Goal: Transaction & Acquisition: Purchase product/service

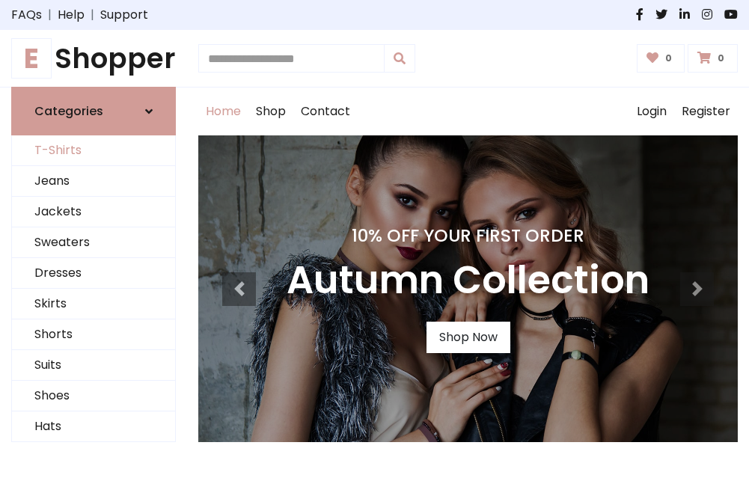
click at [94, 151] on link "T-Shirts" at bounding box center [93, 151] width 163 height 31
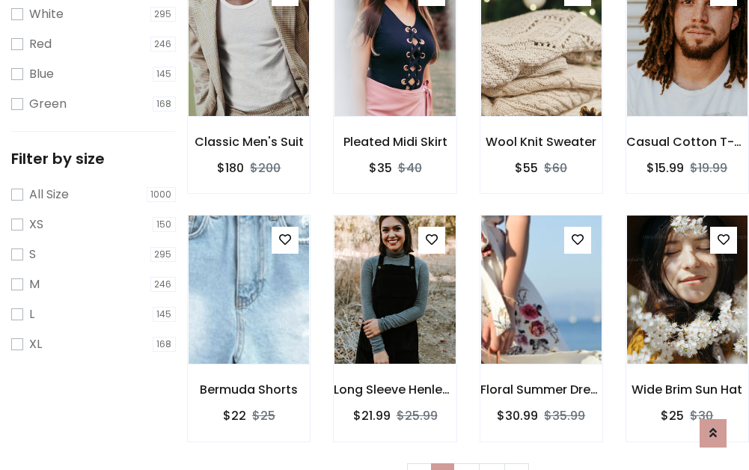
scroll to position [27, 0]
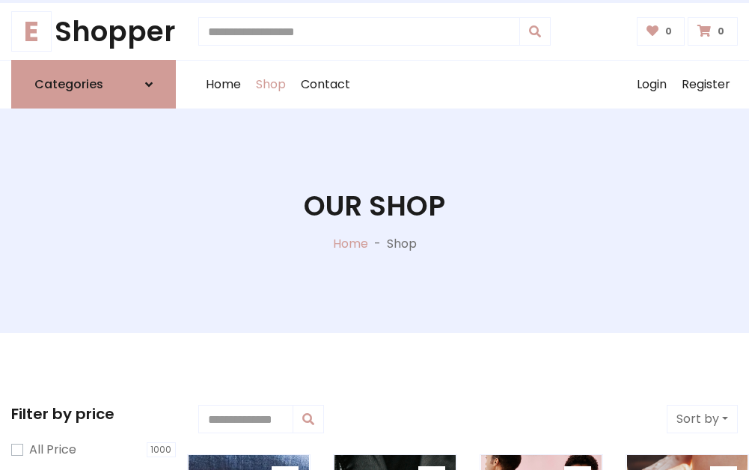
click at [374, 221] on h1 "Our Shop" at bounding box center [374, 205] width 141 height 33
click at [468, 85] on div "Home Shop Contact Log out Login Register" at bounding box center [468, 85] width 540 height 48
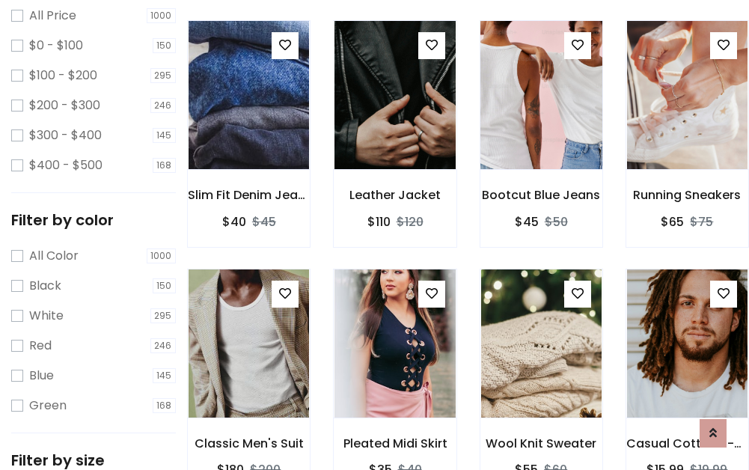
click at [541, 123] on img at bounding box center [541, 94] width 144 height 359
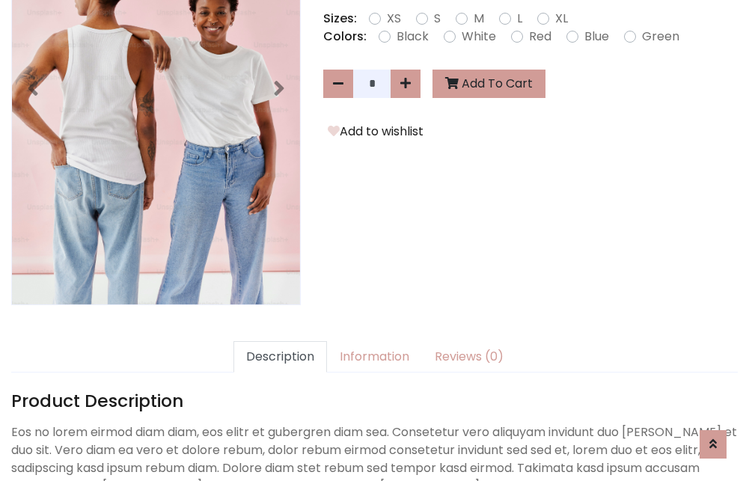
scroll to position [366, 0]
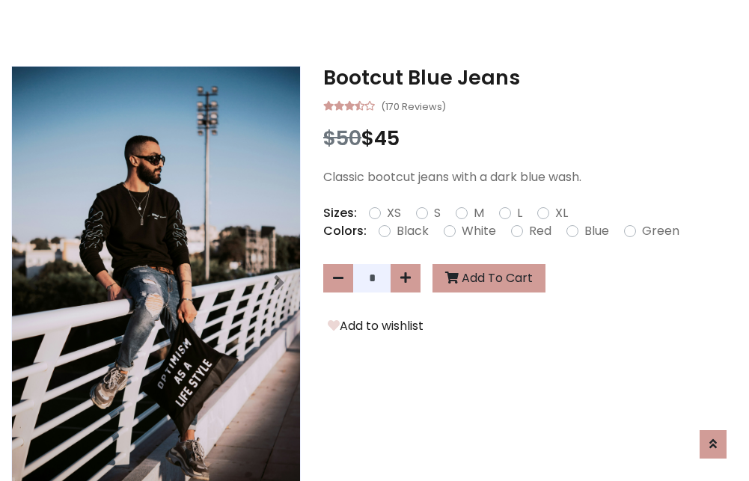
click at [531, 78] on h3 "Bootcut Blue Jeans" at bounding box center [530, 78] width 415 height 24
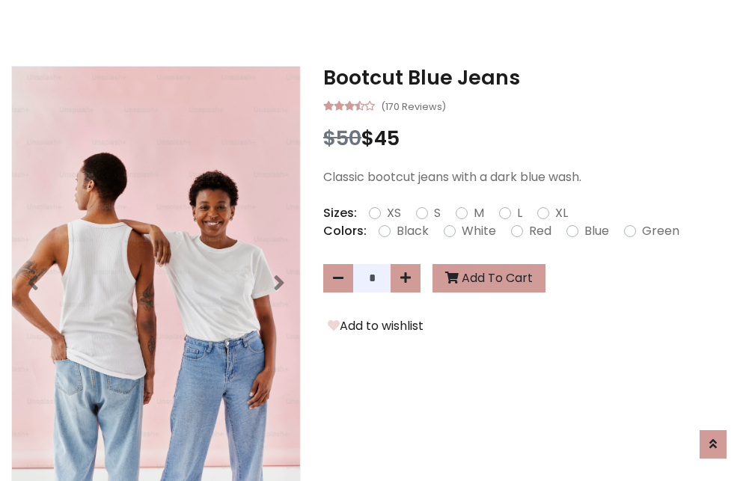
click at [531, 78] on h3 "Bootcut Blue Jeans" at bounding box center [530, 78] width 415 height 24
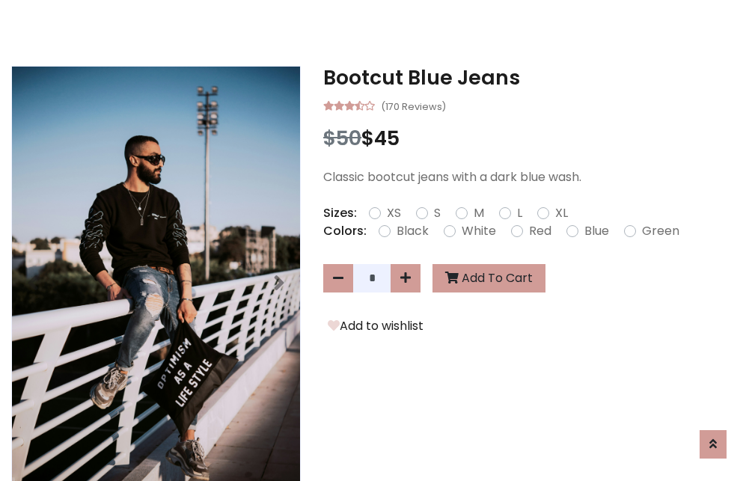
click at [531, 78] on h3 "Bootcut Blue Jeans" at bounding box center [530, 78] width 415 height 24
